Goal: Task Accomplishment & Management: Manage account settings

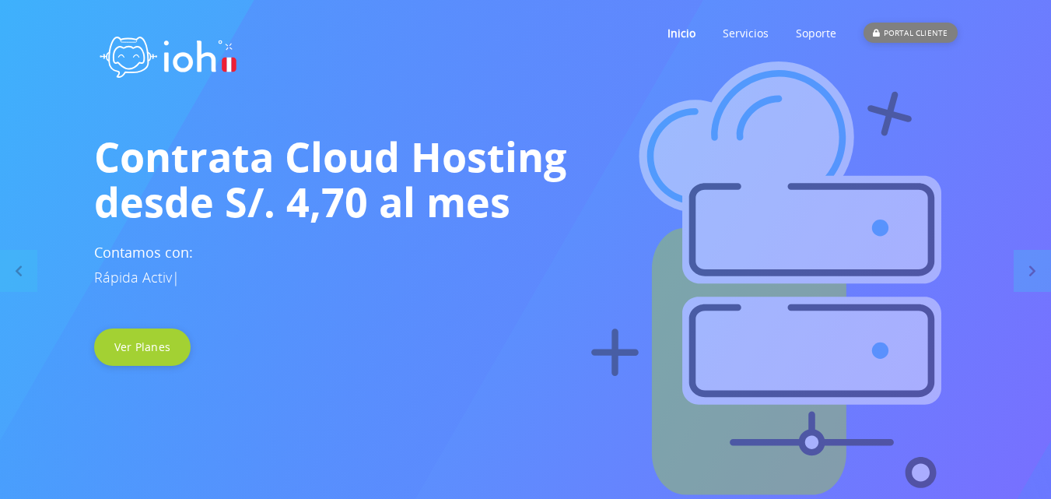
click at [908, 33] on div "PORTAL CLIENTE" at bounding box center [910, 33] width 93 height 20
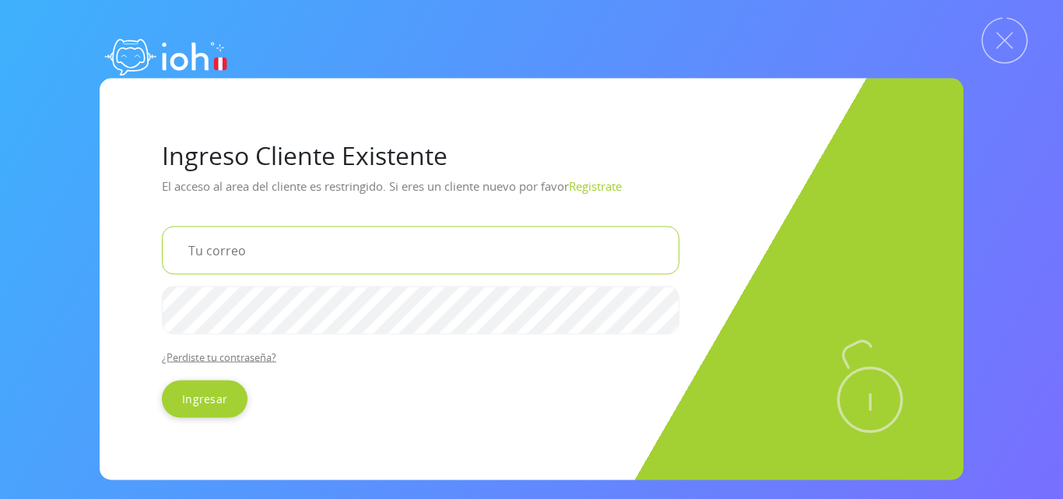
click at [295, 254] on input "email" at bounding box center [420, 250] width 517 height 48
type input "[EMAIL_ADDRESS][DOMAIN_NAME]"
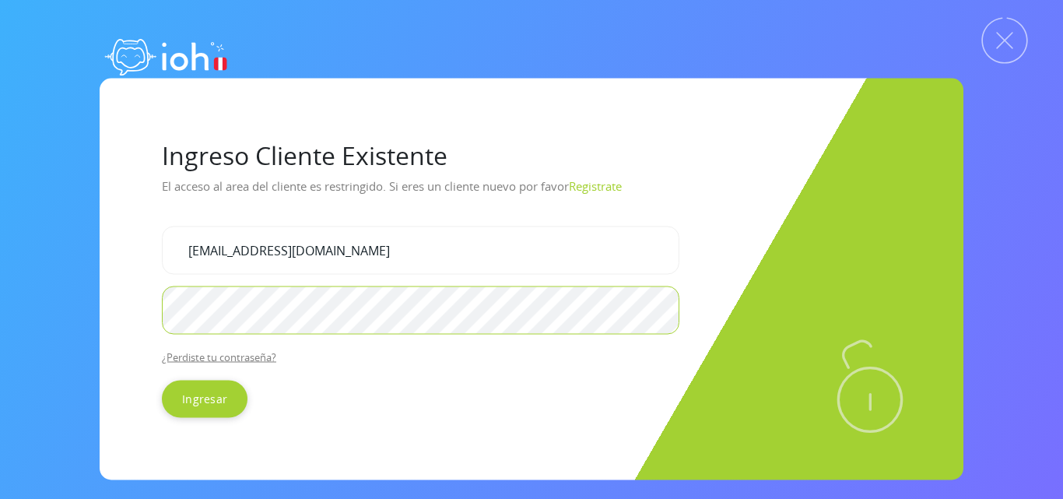
click at [162, 380] on input "Ingresar" at bounding box center [205, 398] width 86 height 37
